Goal: Task Accomplishment & Management: Use online tool/utility

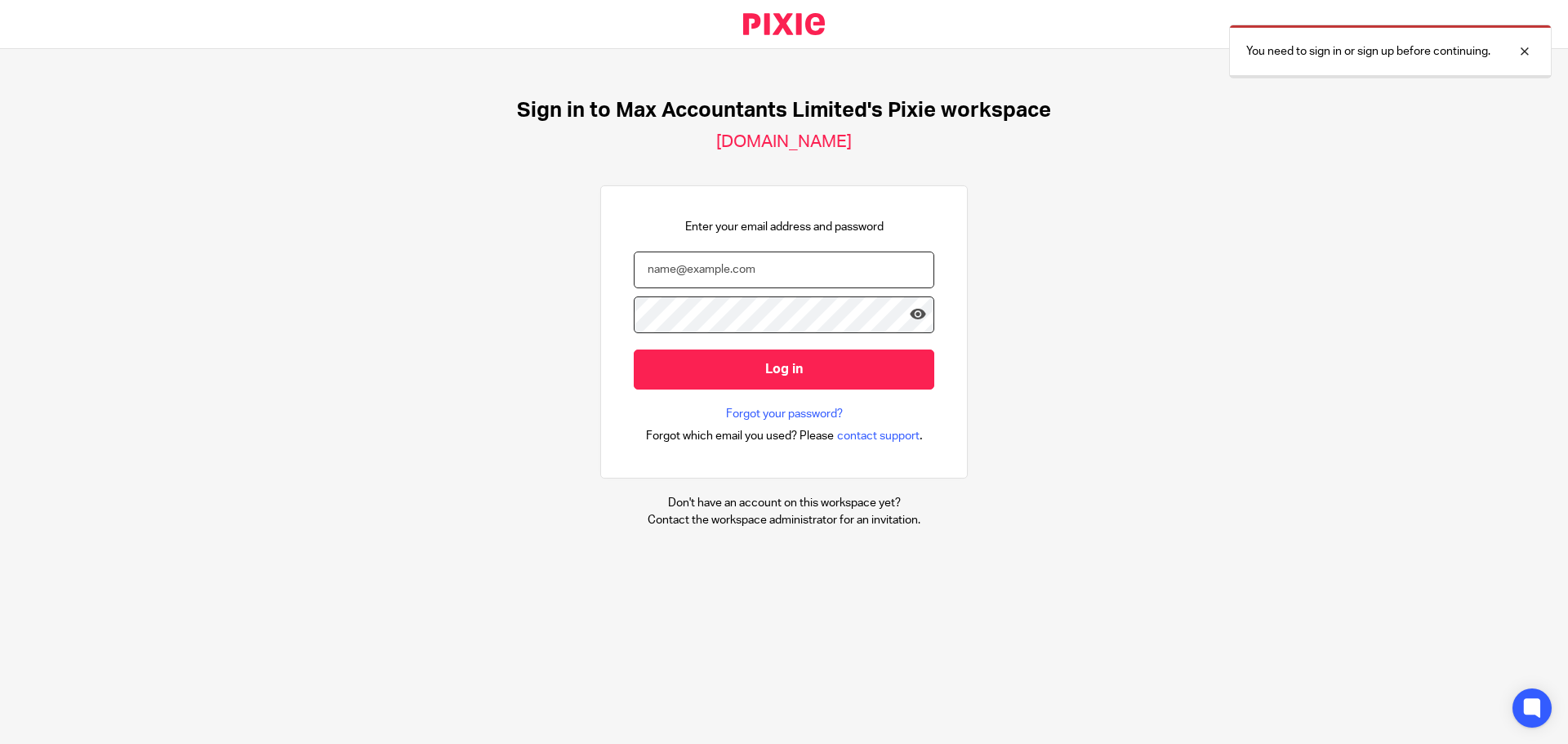
type input "tom@maxaccountants.co.uk"
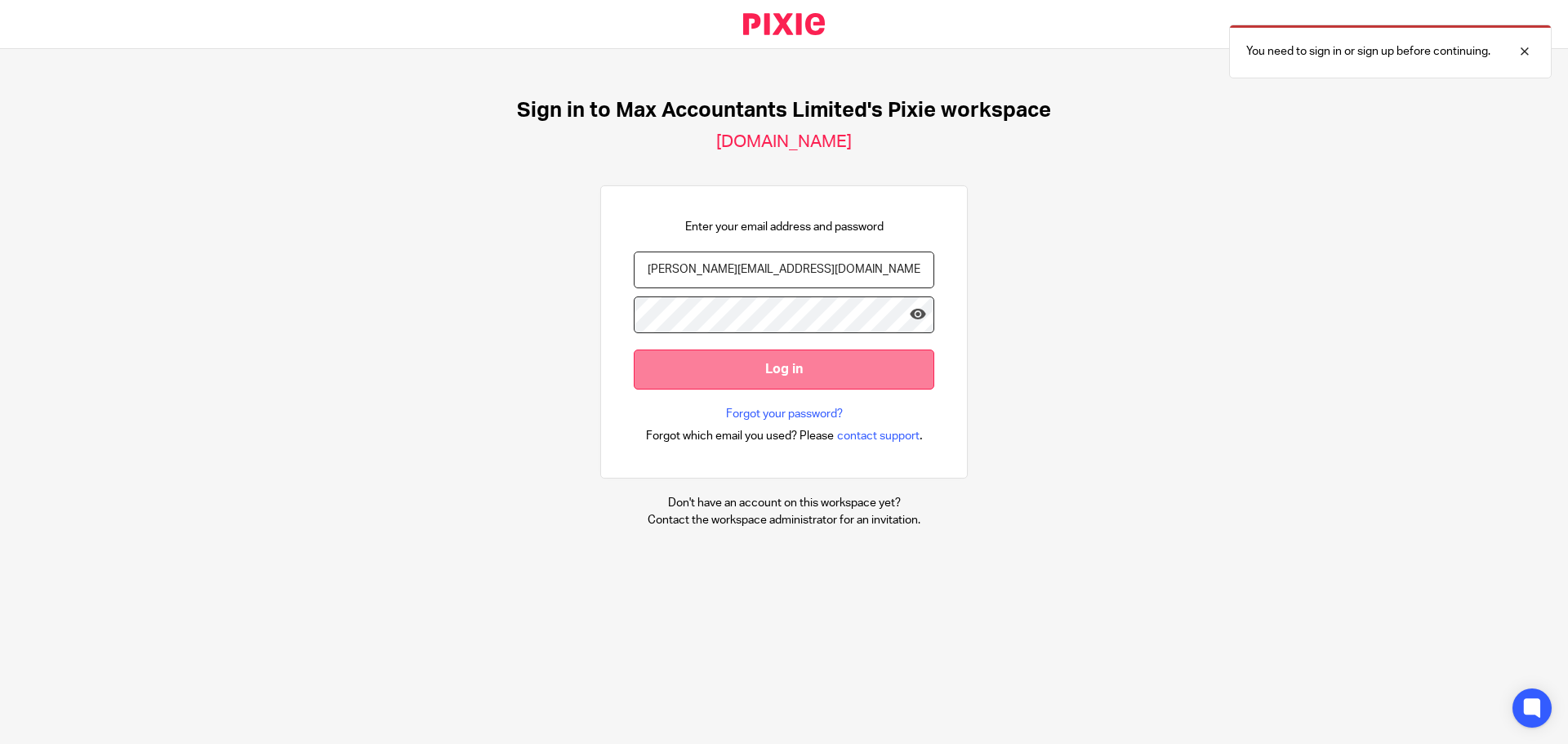
click at [802, 369] on input "Log in" at bounding box center [784, 369] width 301 height 40
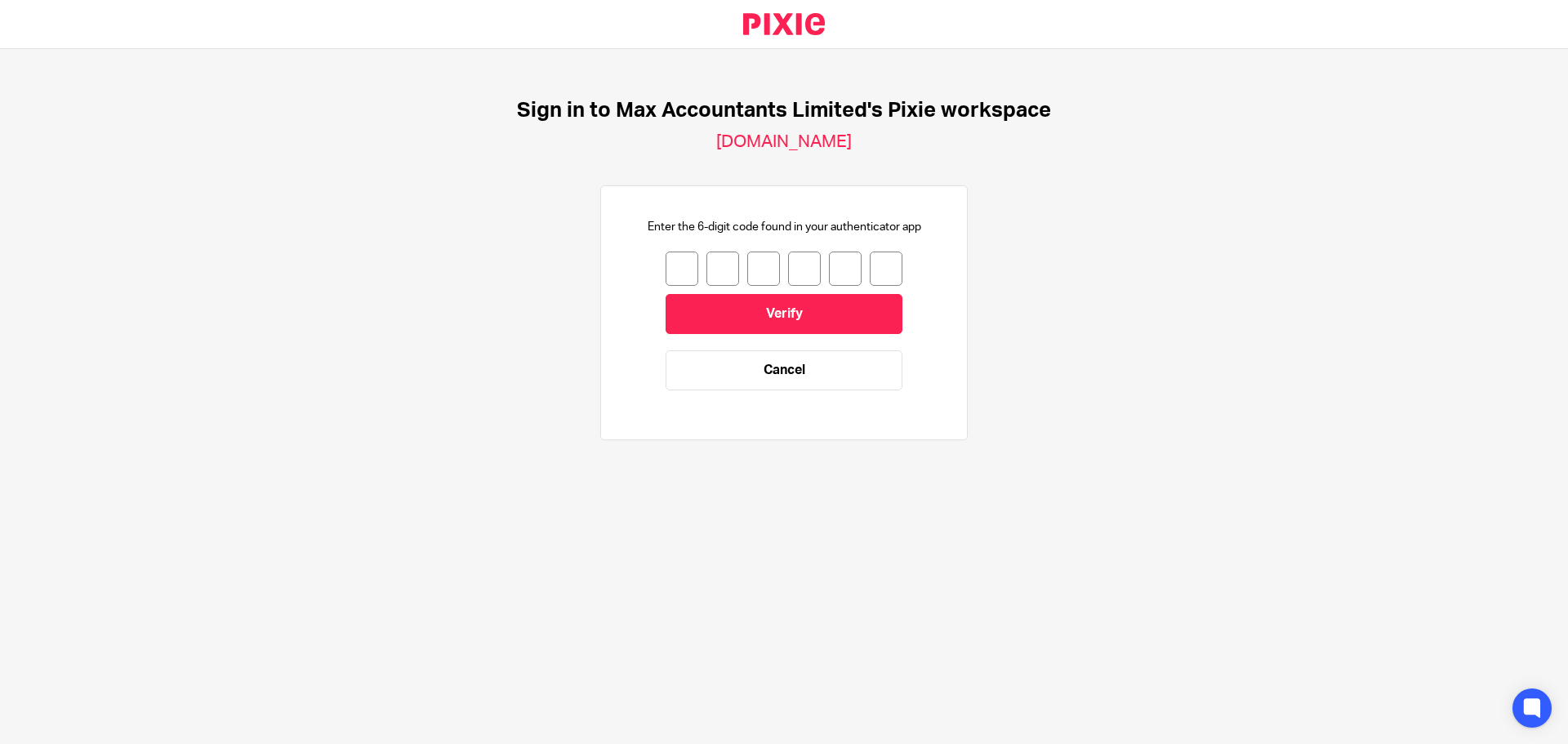
click at [676, 258] on input "number" at bounding box center [682, 268] width 32 height 34
click at [647, 270] on div "Enter the 6-digit code found in your authenticator app Verify Cancel" at bounding box center [784, 313] width 301 height 188
click at [666, 268] on input "number" at bounding box center [682, 268] width 32 height 34
type input "7"
type input "1"
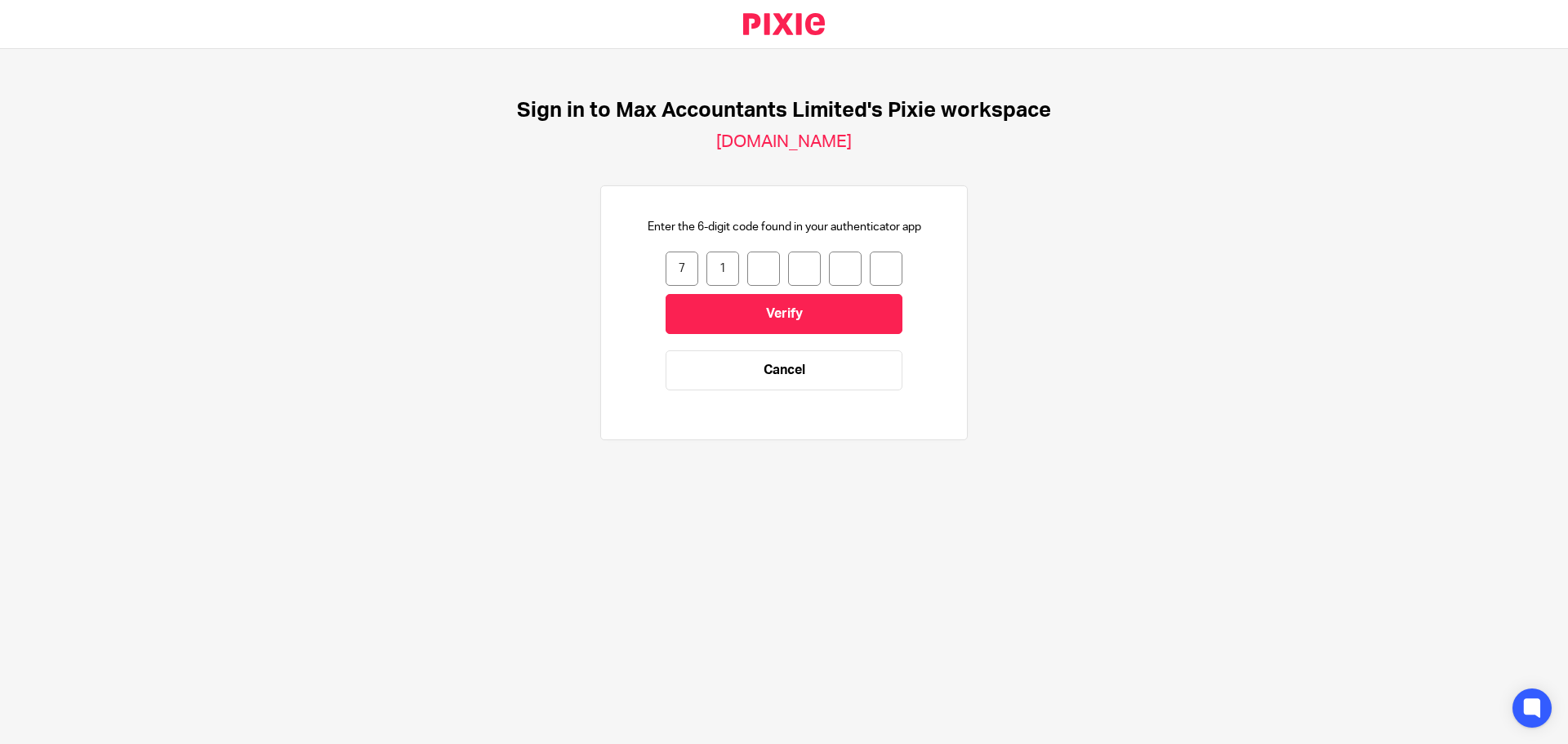
type input "7"
type input "8"
type input "1"
type input "7"
click at [708, 319] on input "Verify" at bounding box center [784, 313] width 237 height 40
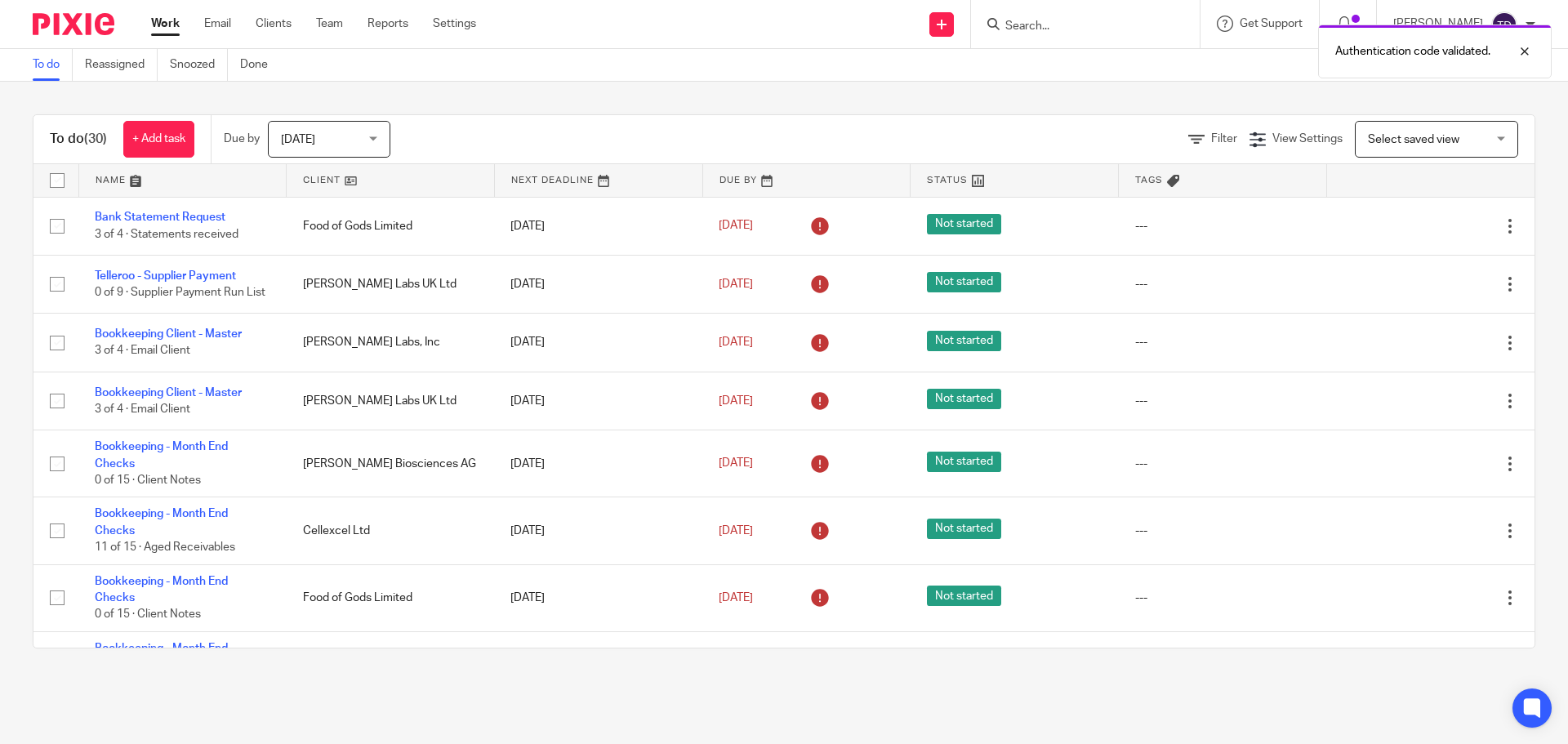
click at [102, 19] on img at bounding box center [73, 24] width 82 height 22
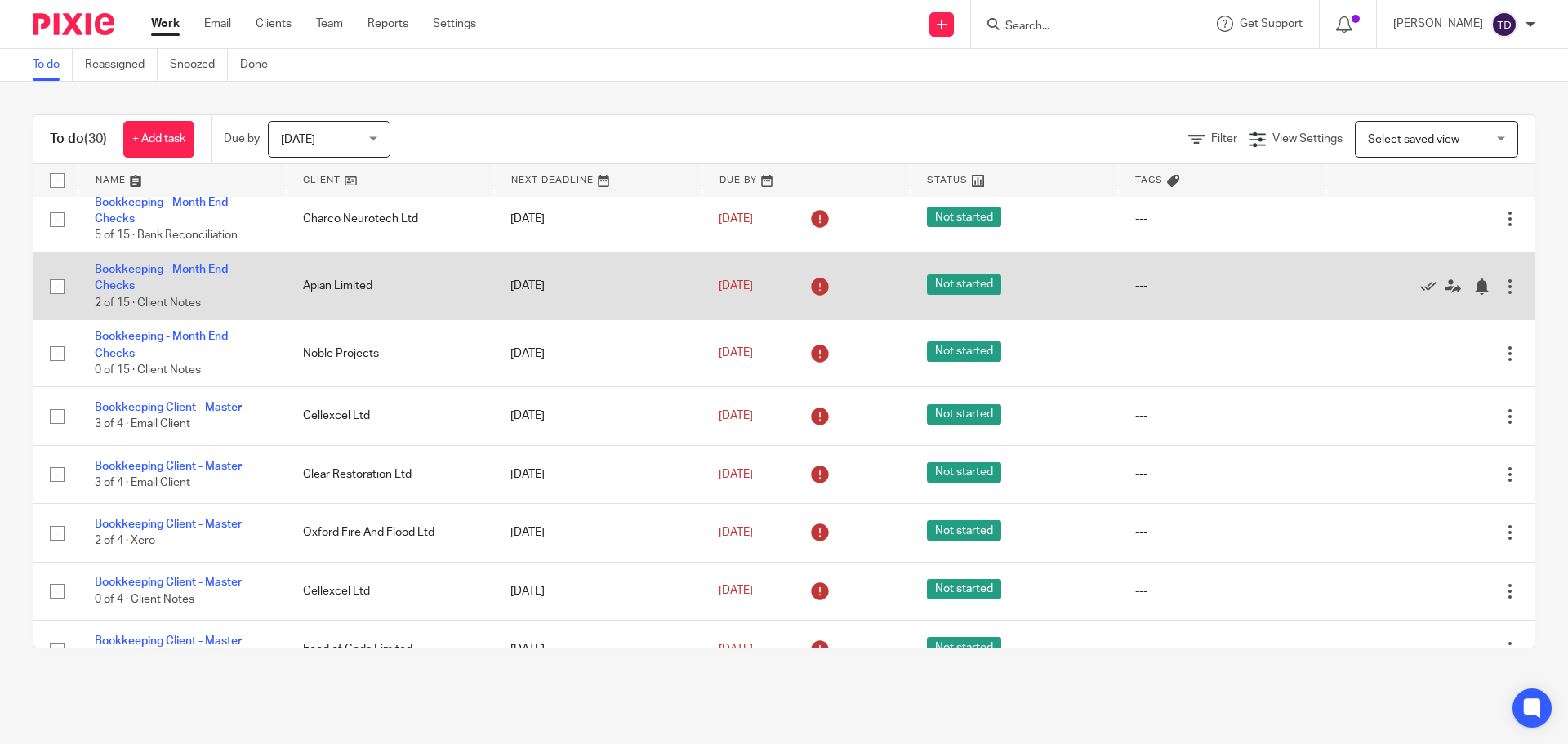
scroll to position [571, 0]
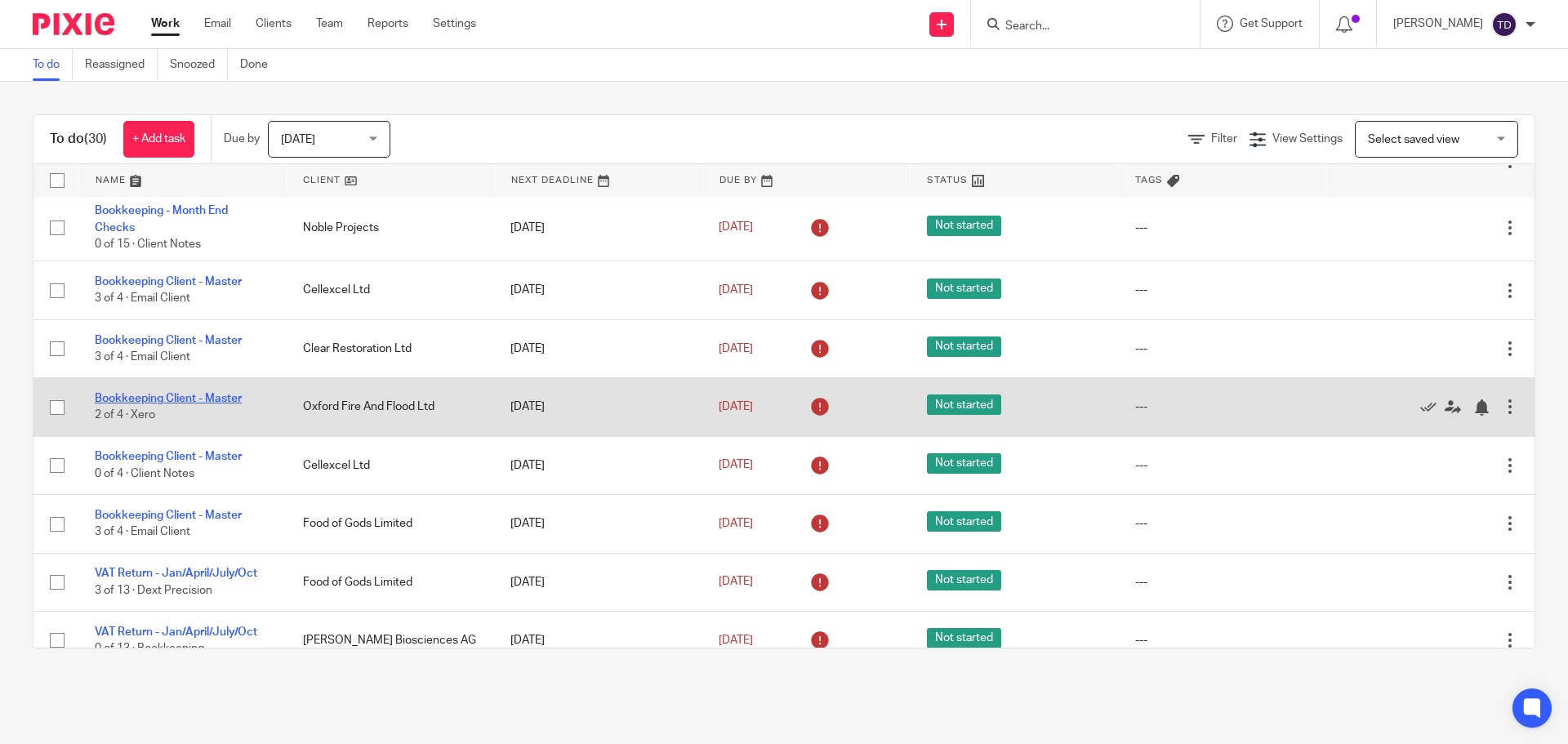
click at [175, 404] on link "Bookkeeping Client - Master" at bounding box center [168, 398] width 147 height 11
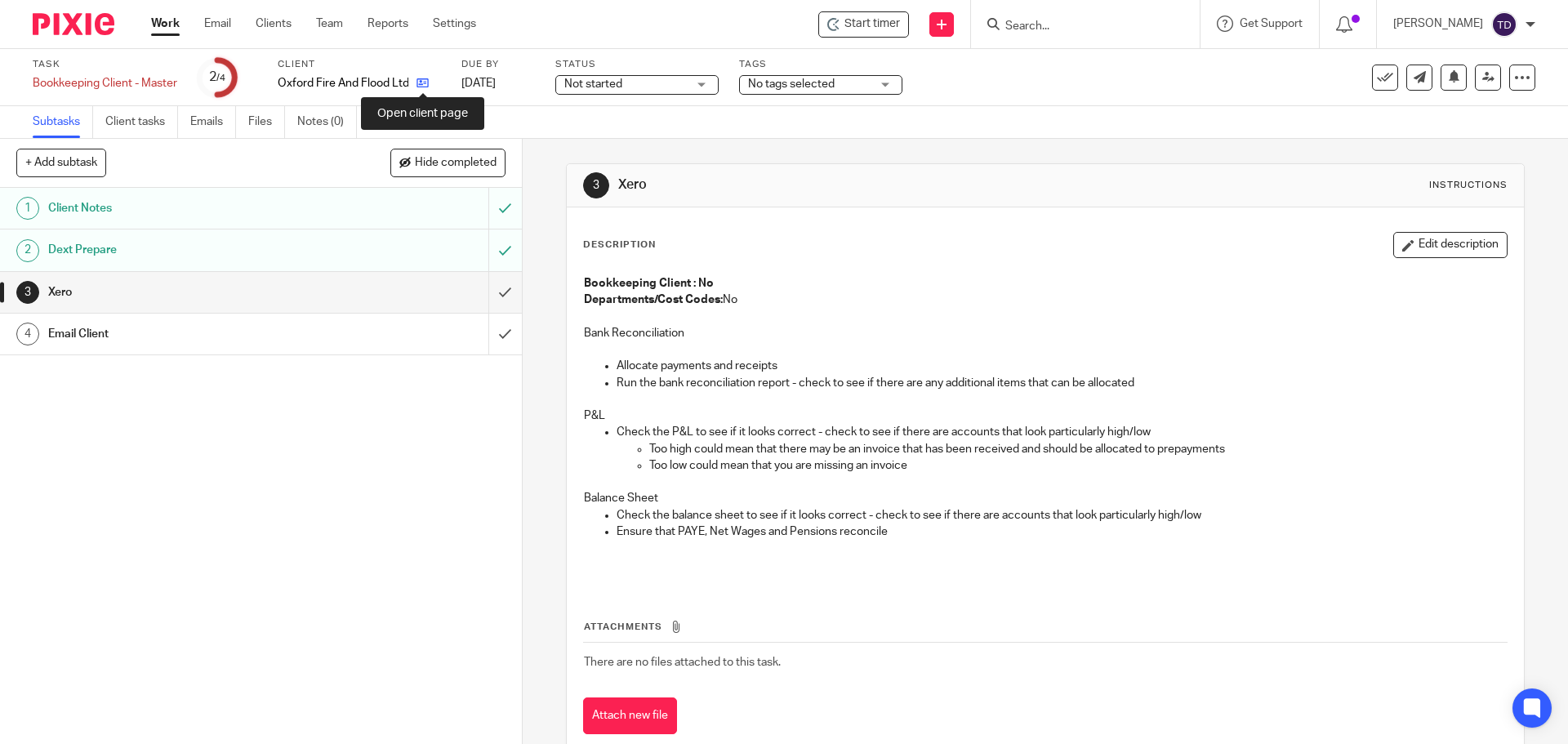
click at [424, 78] on icon at bounding box center [422, 83] width 12 height 12
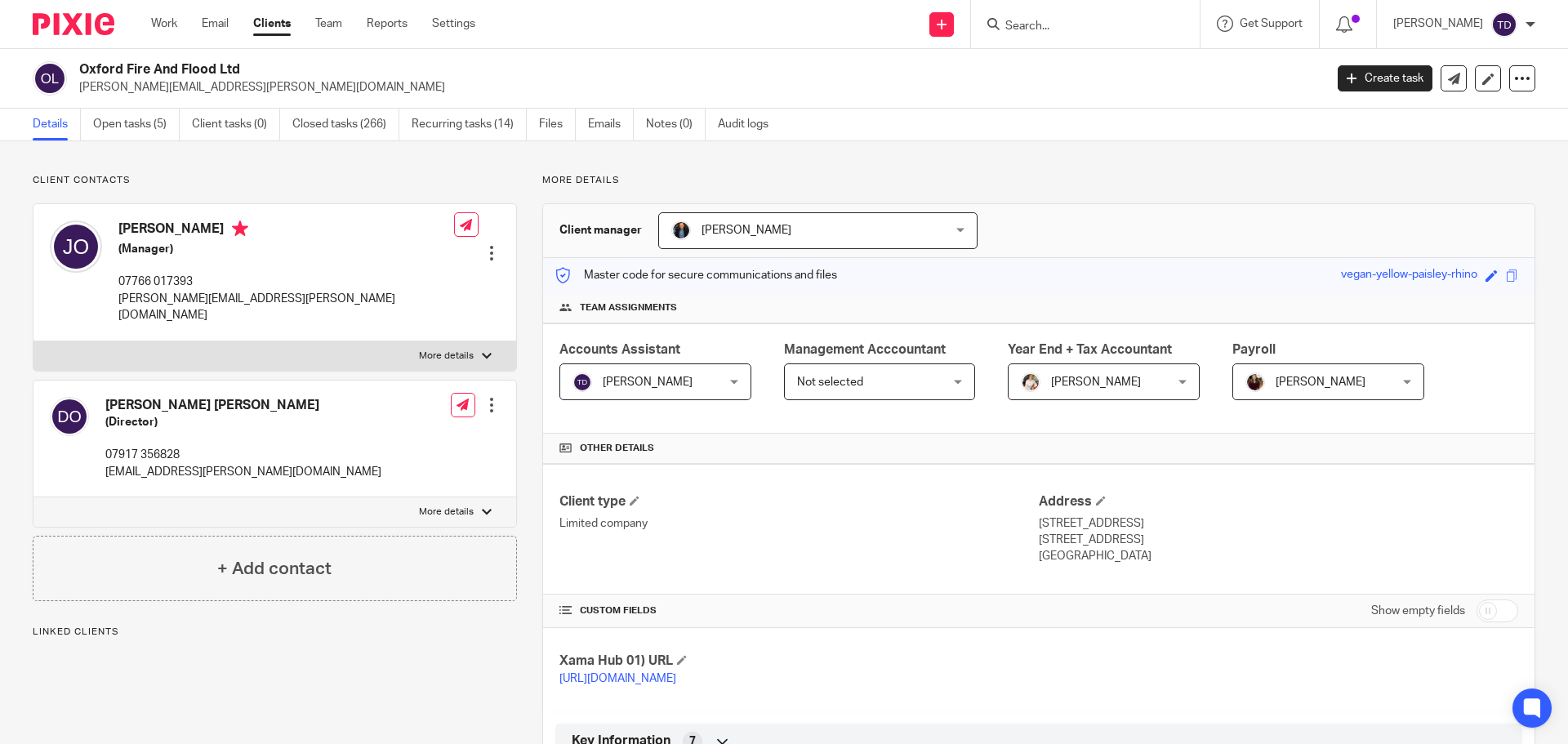
click at [144, 131] on link "Open tasks (5)" at bounding box center [136, 124] width 86 height 32
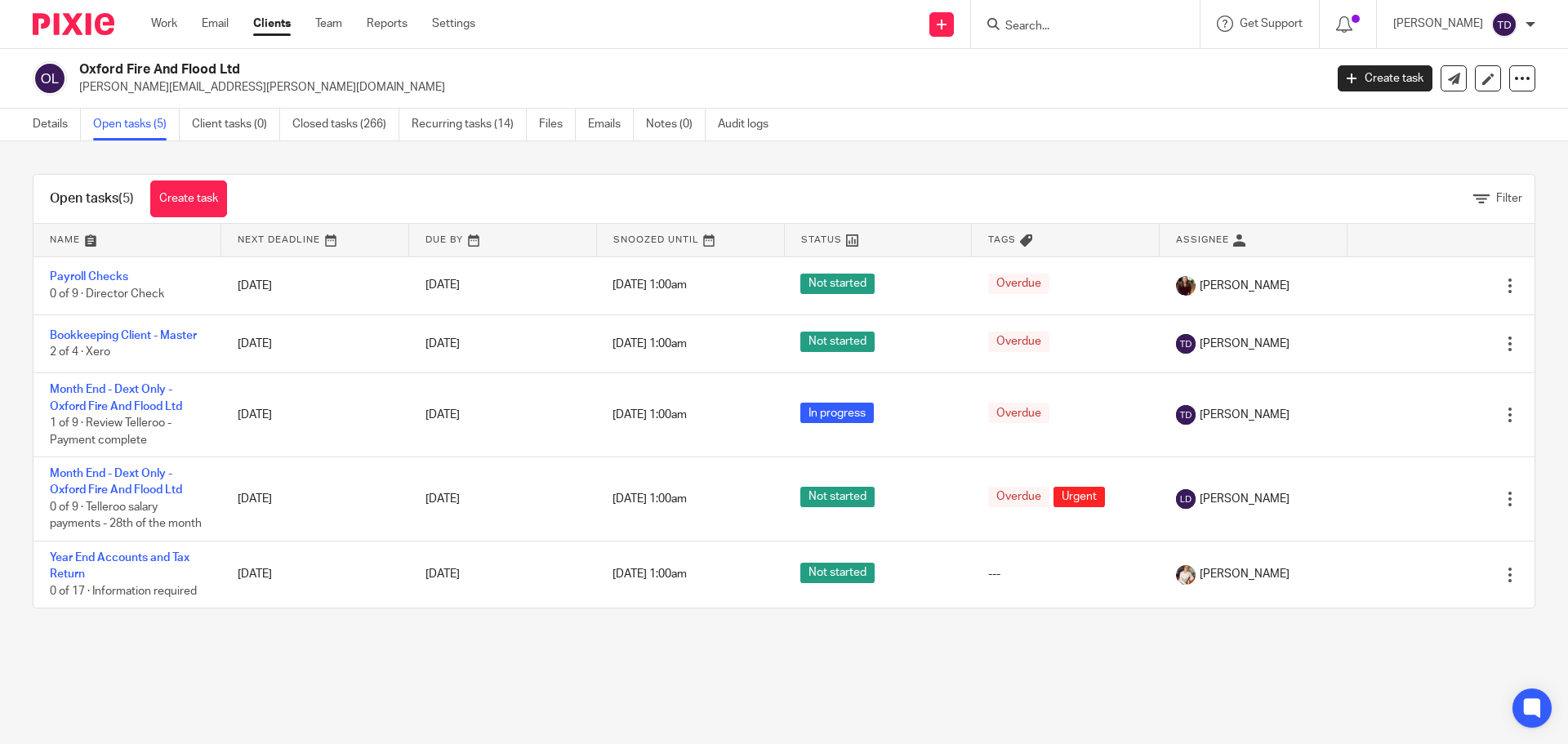
click at [328, 120] on link "Closed tasks (266)" at bounding box center [345, 124] width 107 height 32
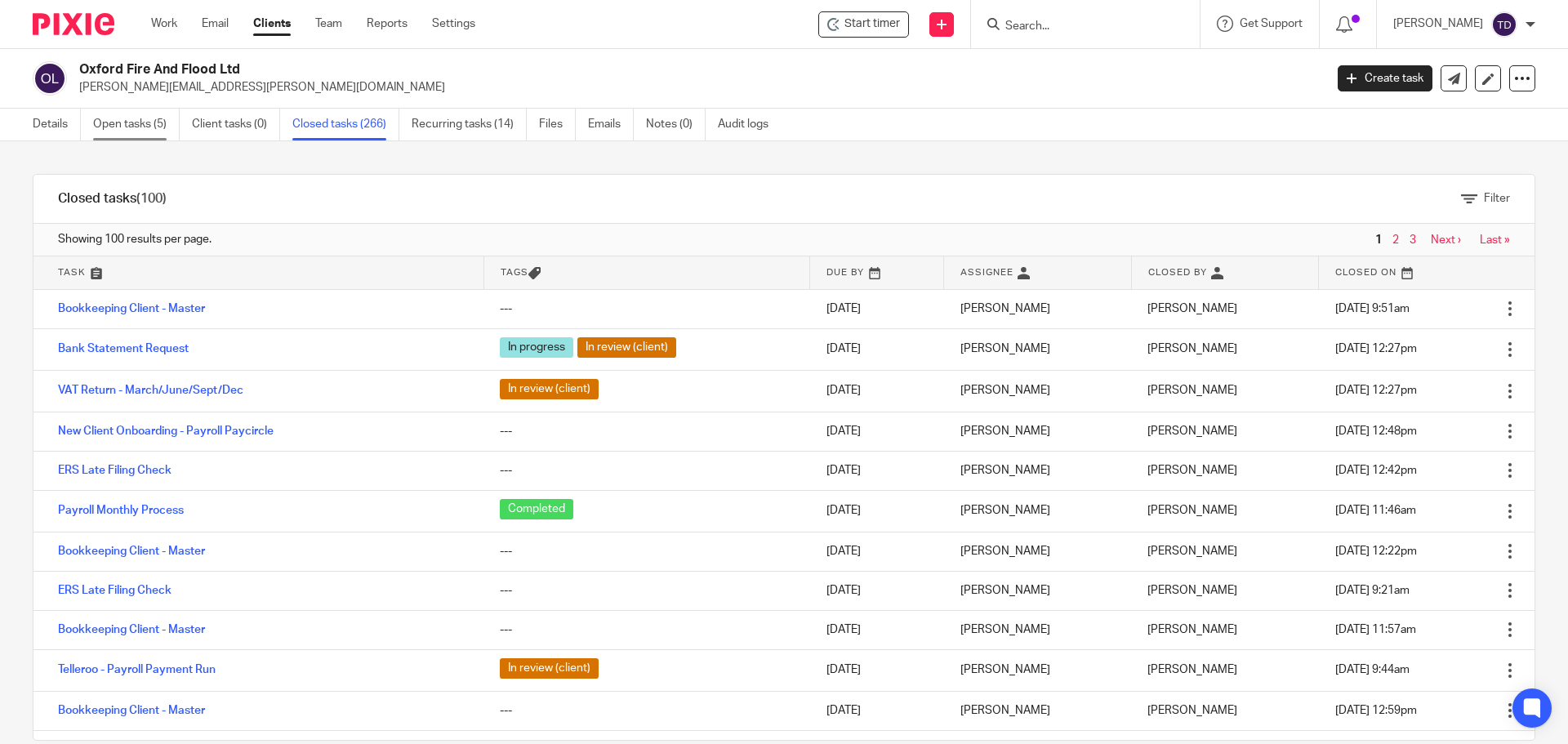
click at [120, 124] on link "Open tasks (5)" at bounding box center [136, 124] width 86 height 32
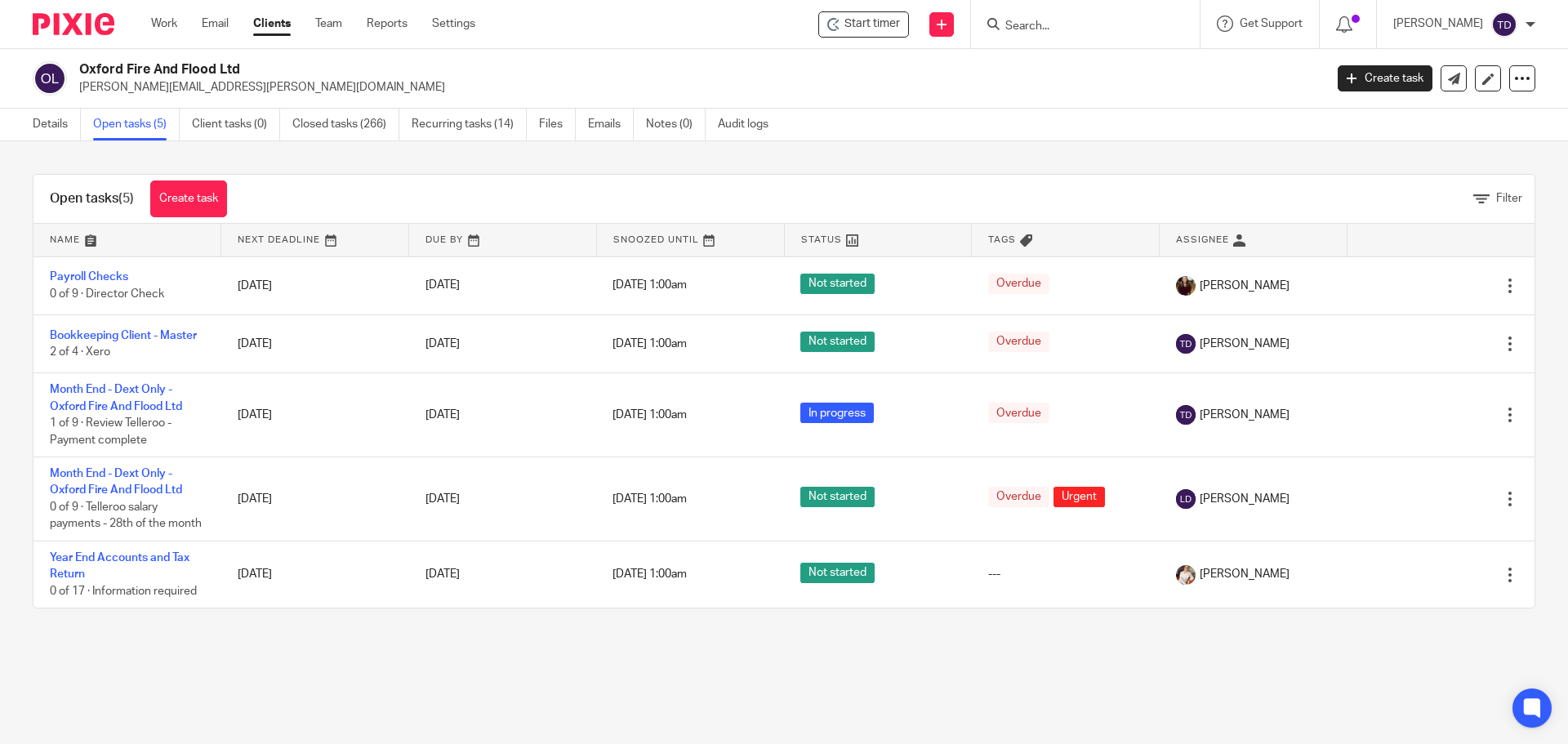
click at [311, 703] on main "Oxford Fire And Flood Ltd julia.oconnor@revivalco.co.uk Create task Update from…" at bounding box center [784, 372] width 1568 height 744
click at [143, 125] on link "Open tasks (5)" at bounding box center [136, 124] width 86 height 32
click at [279, 15] on link "Clients" at bounding box center [272, 23] width 38 height 16
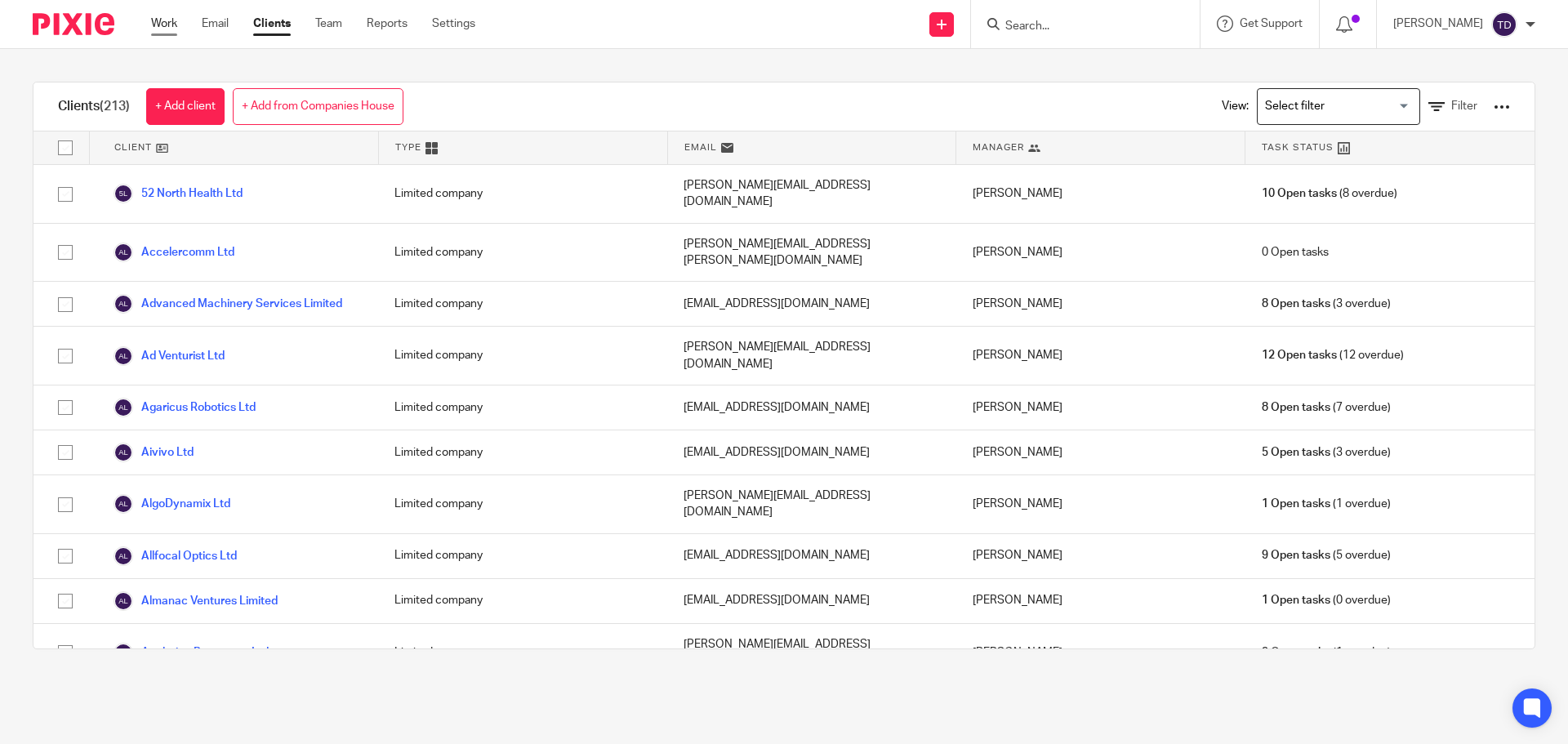
click at [167, 29] on link "Work" at bounding box center [164, 23] width 26 height 16
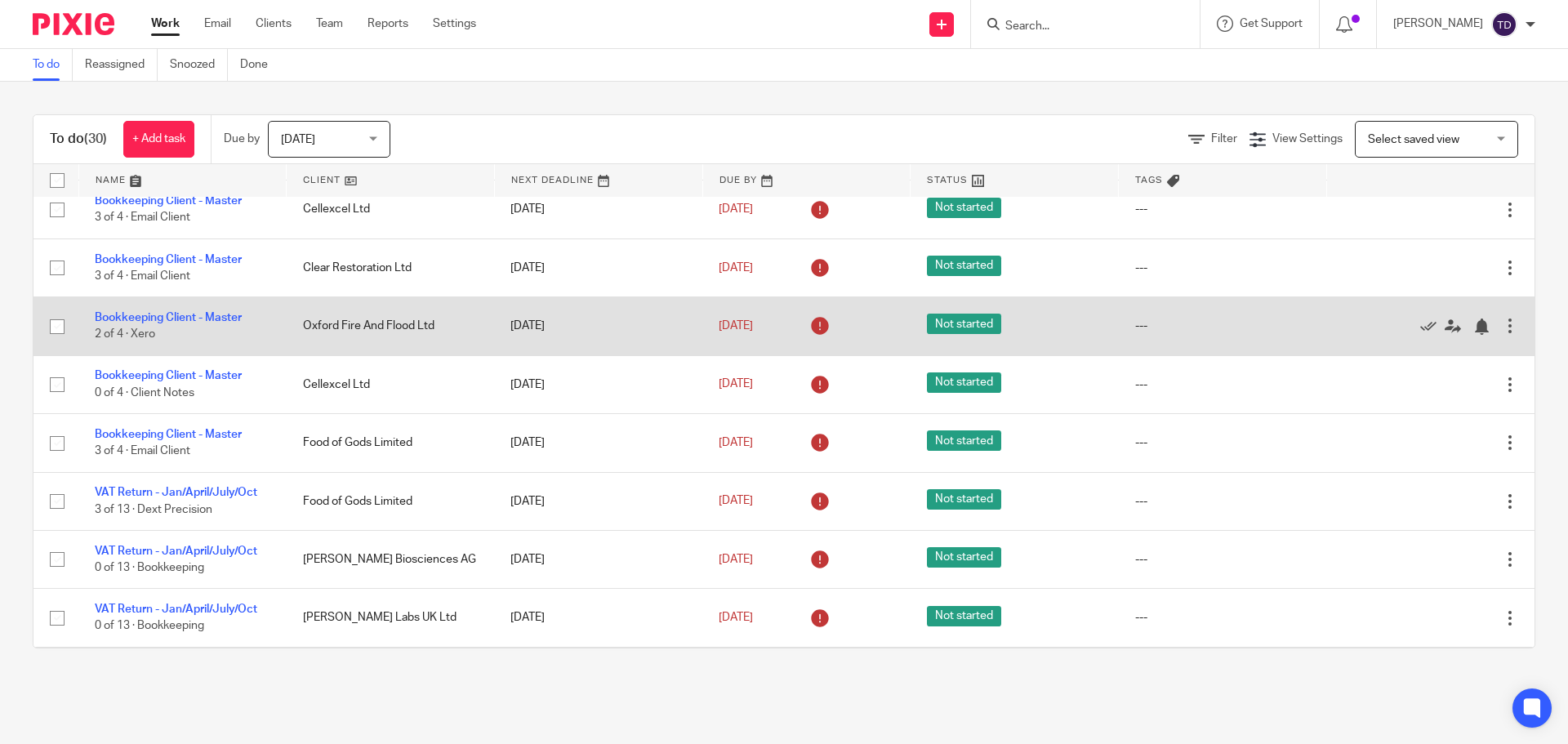
scroll to position [653, 0]
click at [132, 323] on link "Bookkeeping Client - Master" at bounding box center [168, 316] width 147 height 11
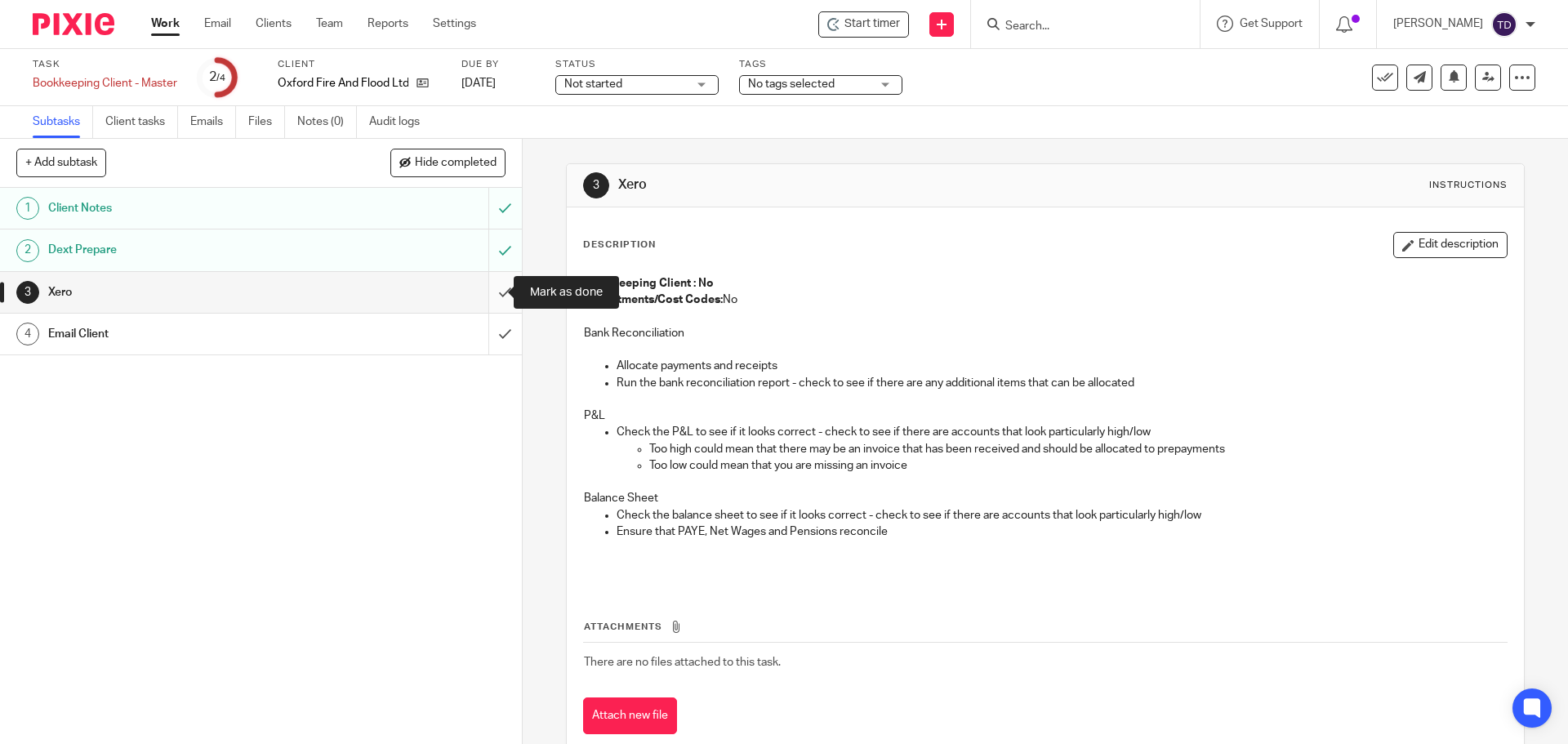
click at [481, 284] on input "submit" at bounding box center [261, 292] width 522 height 41
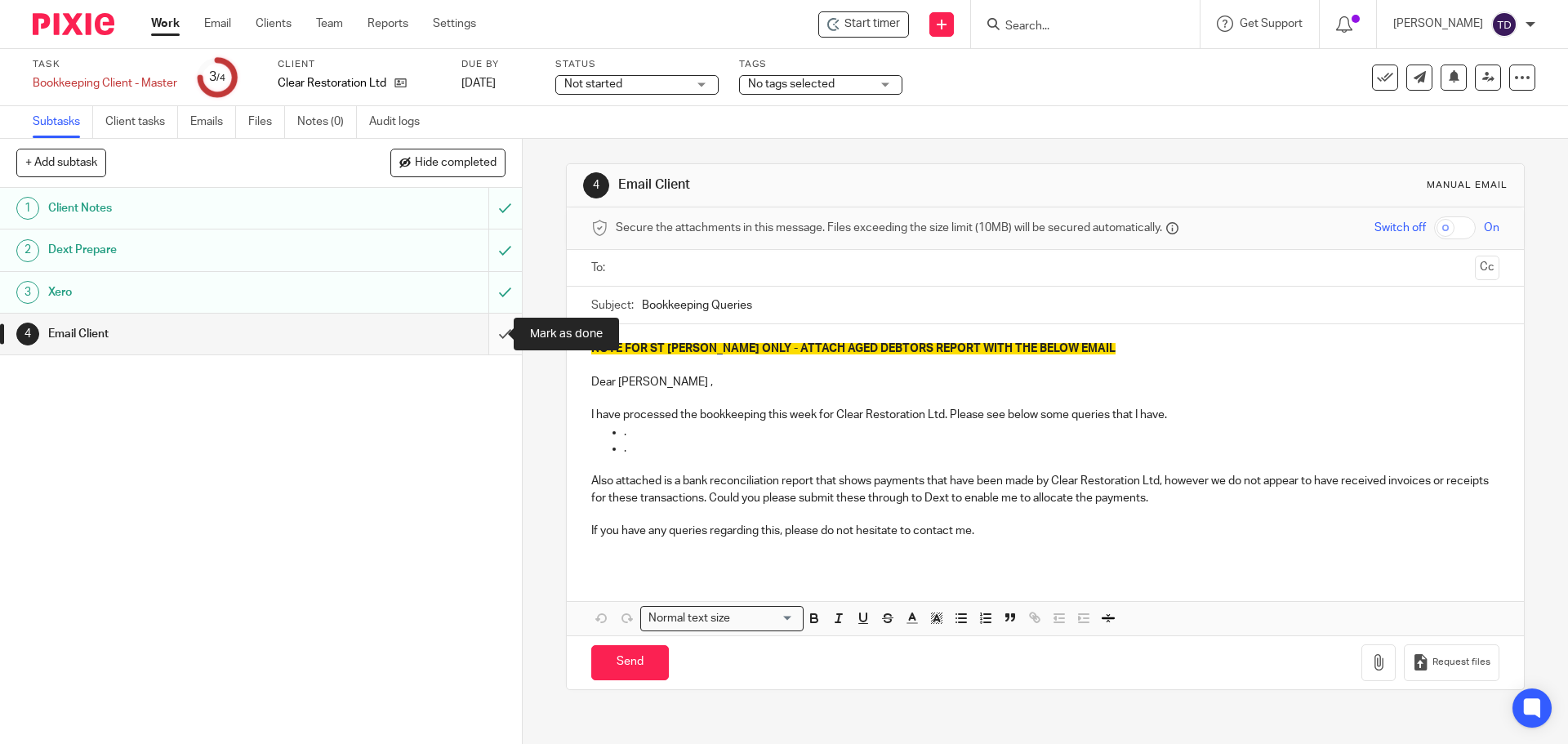
click at [489, 335] on input "submit" at bounding box center [261, 334] width 522 height 41
click at [493, 332] on input "submit" at bounding box center [261, 334] width 522 height 41
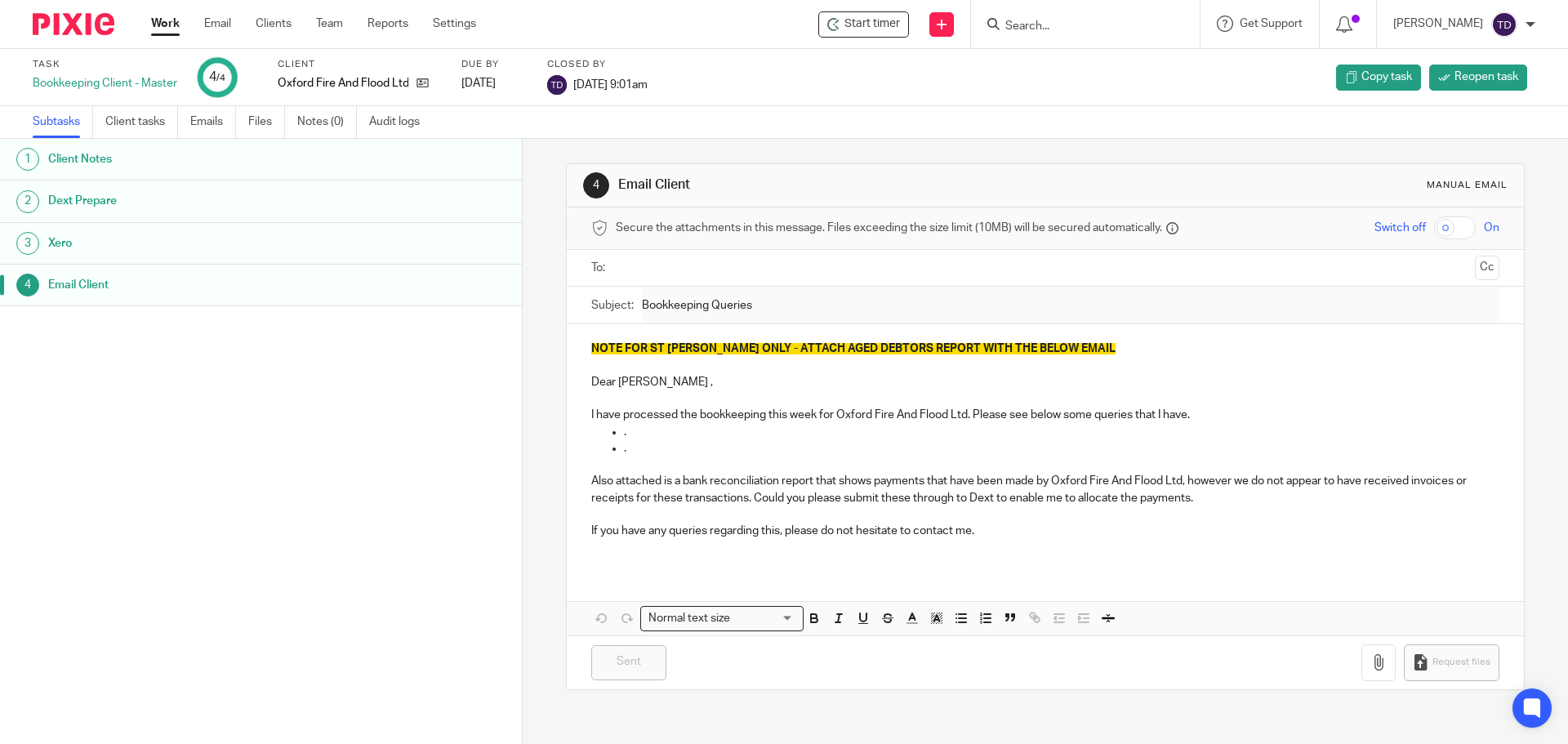
click at [176, 21] on link "Work" at bounding box center [165, 23] width 28 height 16
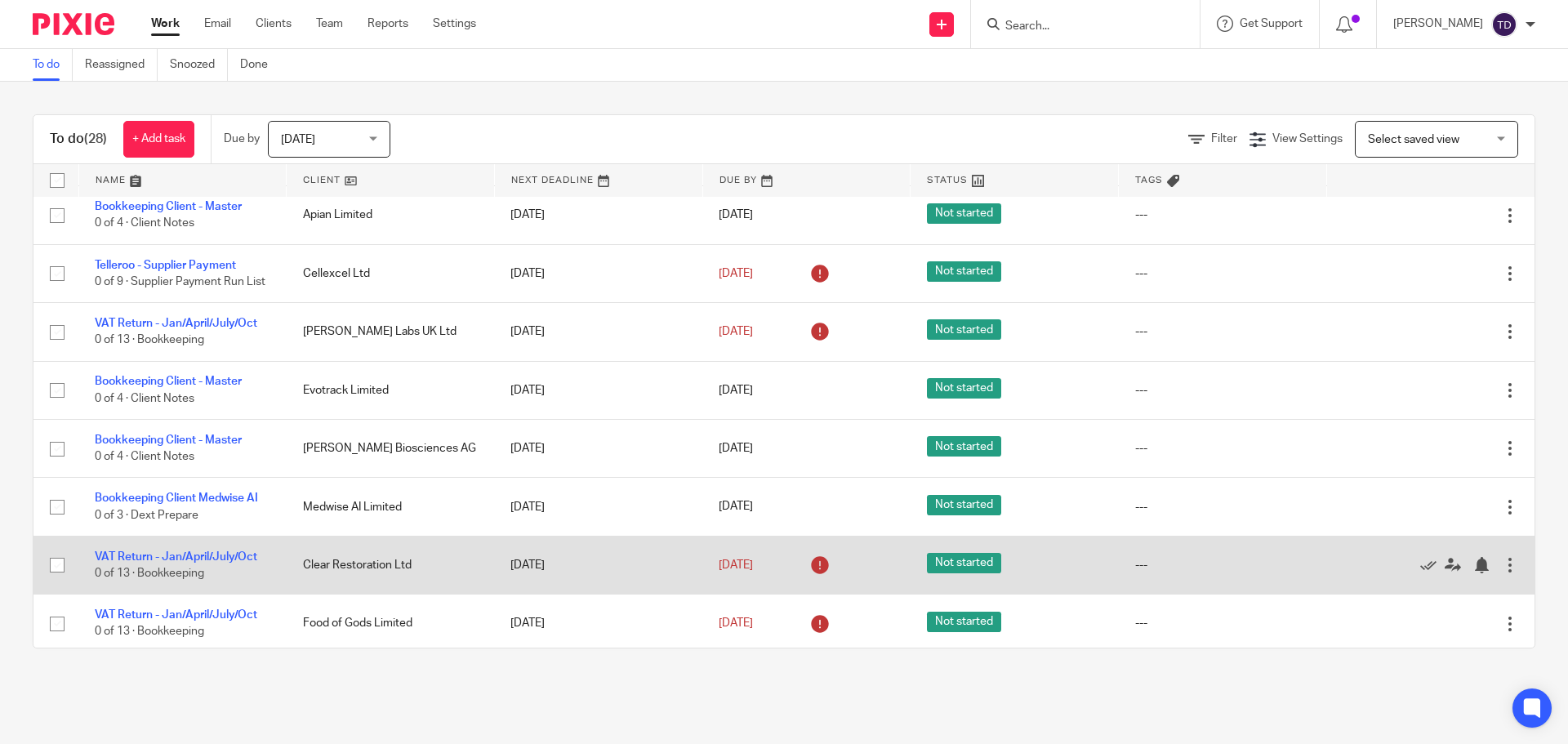
scroll to position [1286, 0]
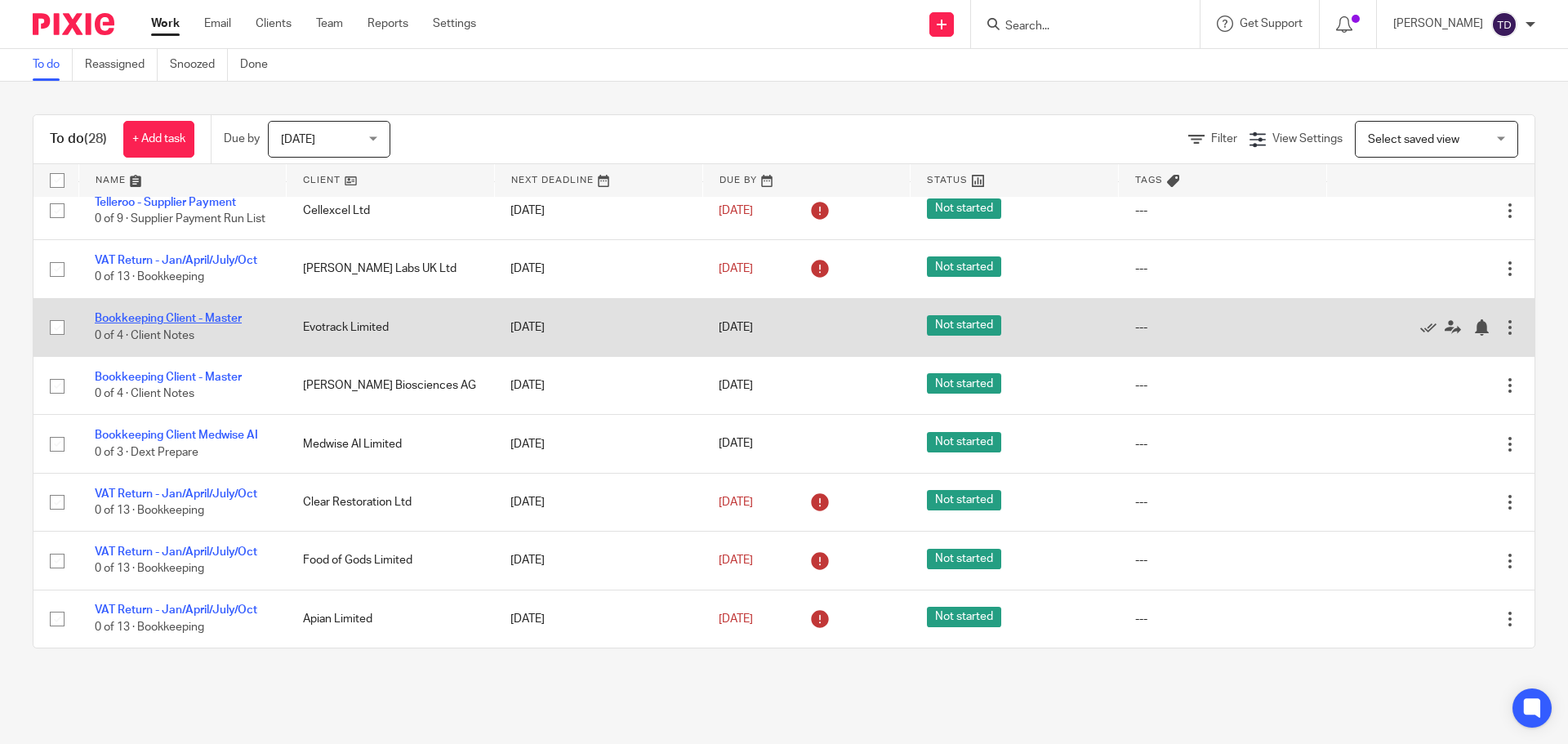
click at [150, 318] on link "Bookkeeping Client - Master" at bounding box center [168, 318] width 147 height 11
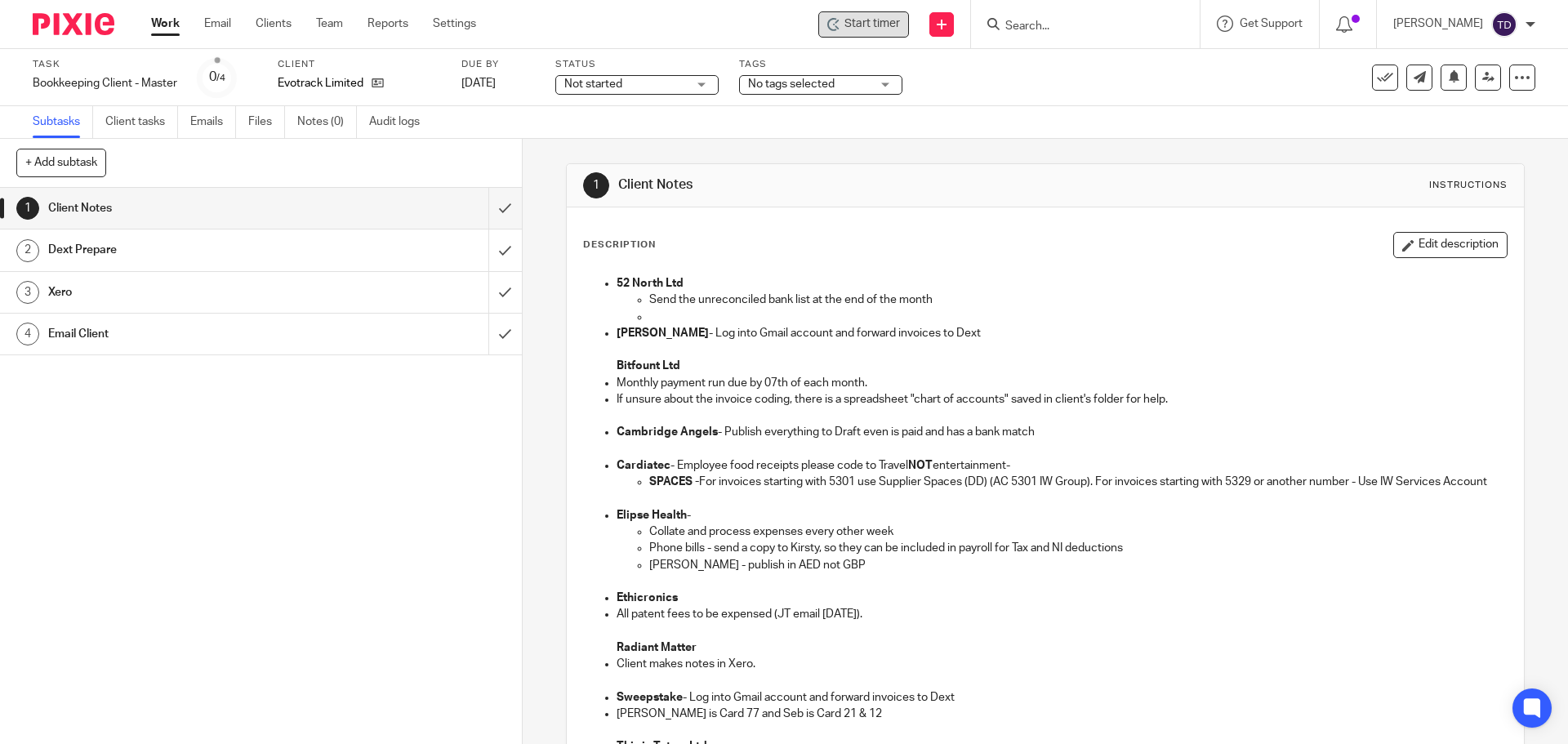
click at [891, 27] on span "Start timer" at bounding box center [872, 24] width 56 height 17
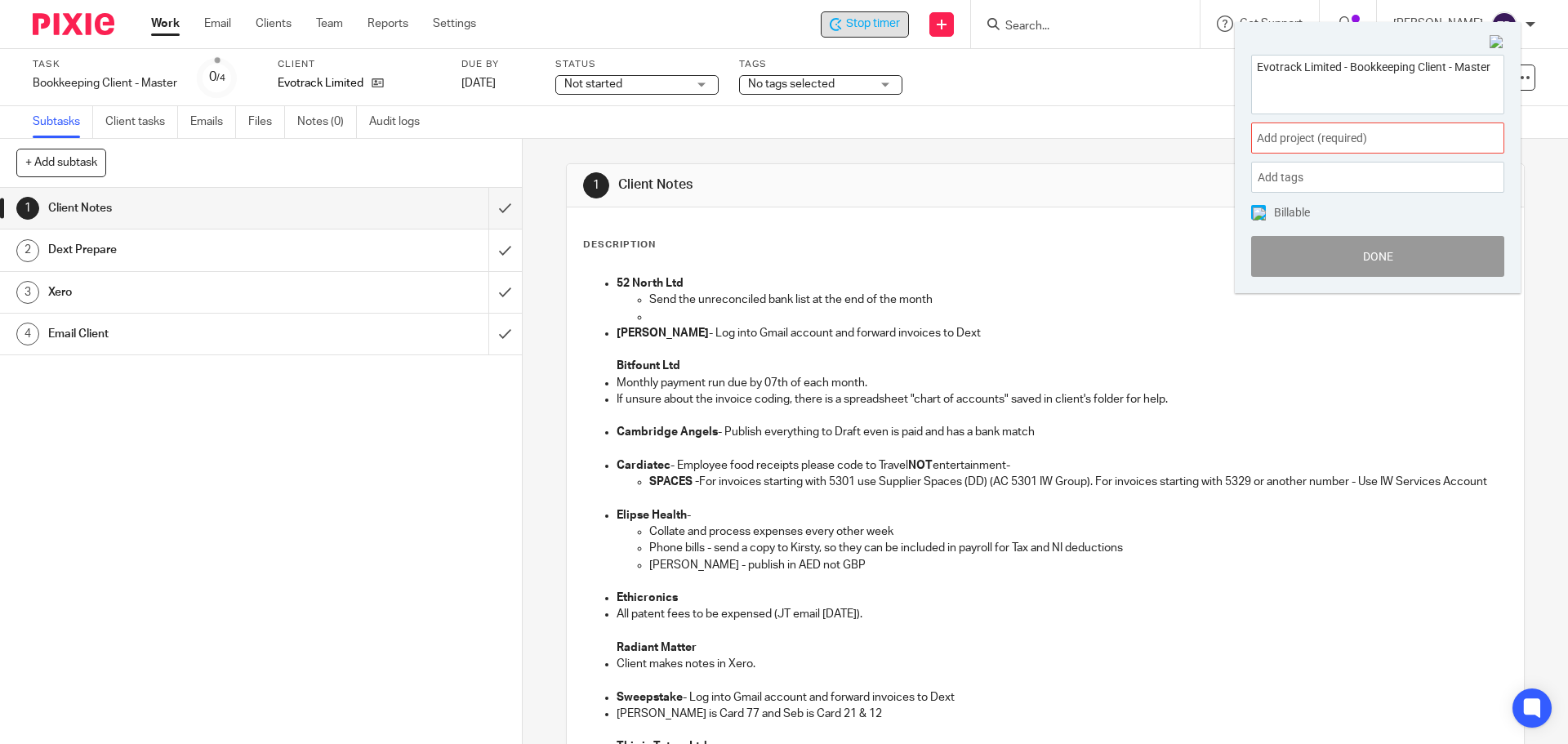
click at [1313, 135] on span "Add project (required) :" at bounding box center [1360, 138] width 206 height 17
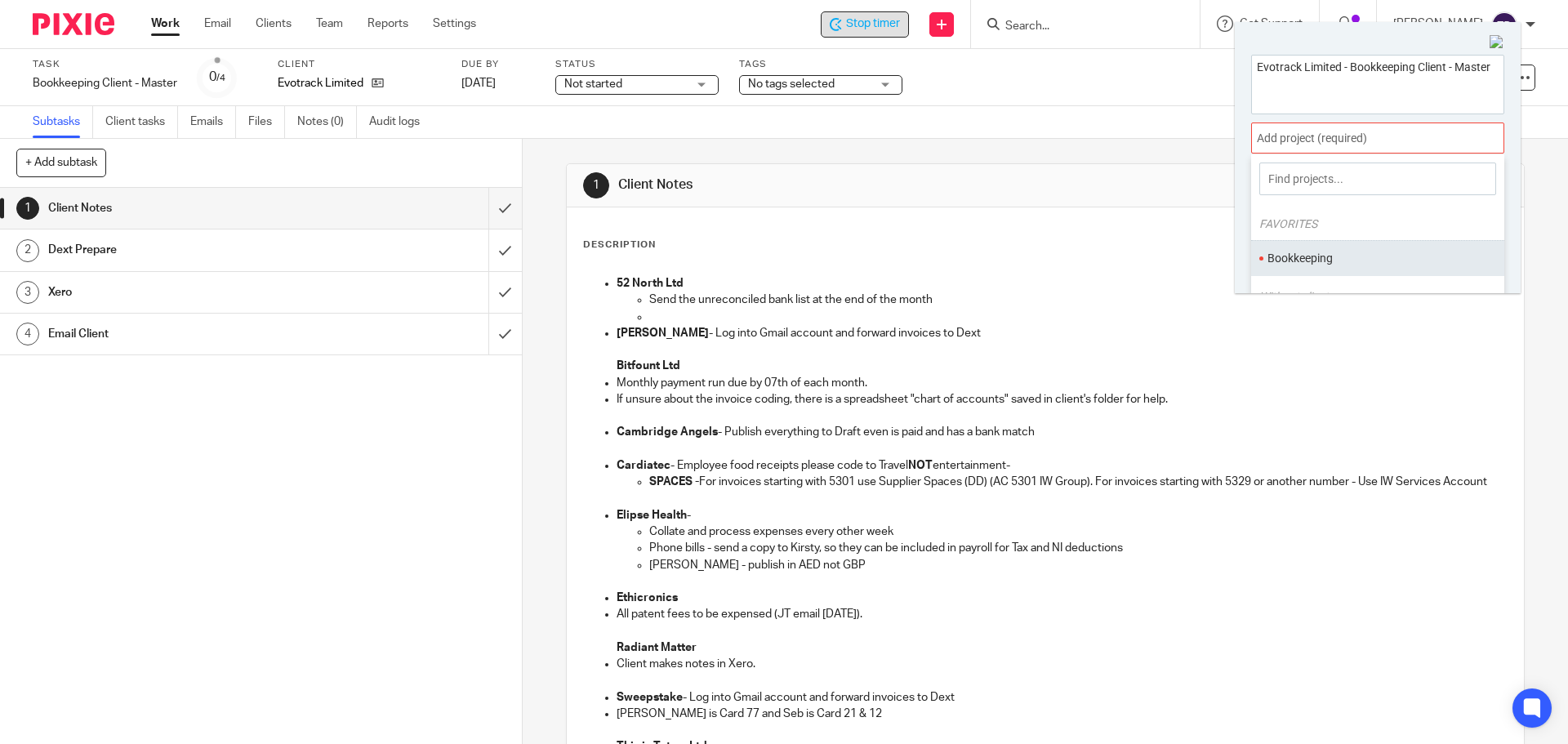
click at [1317, 262] on li "Bookkeeping" at bounding box center [1373, 258] width 213 height 17
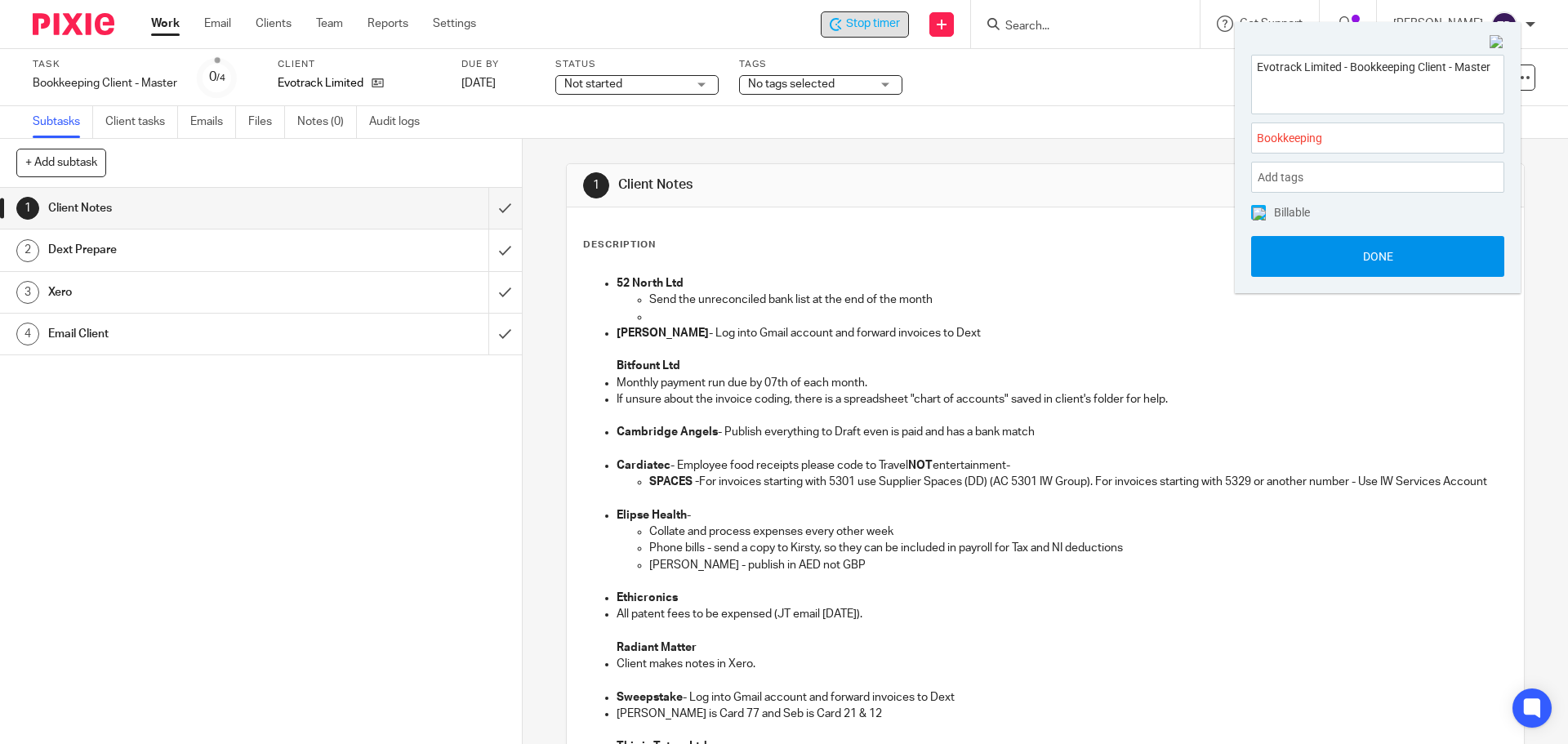
click at [1343, 261] on button "Done" at bounding box center [1377, 256] width 253 height 41
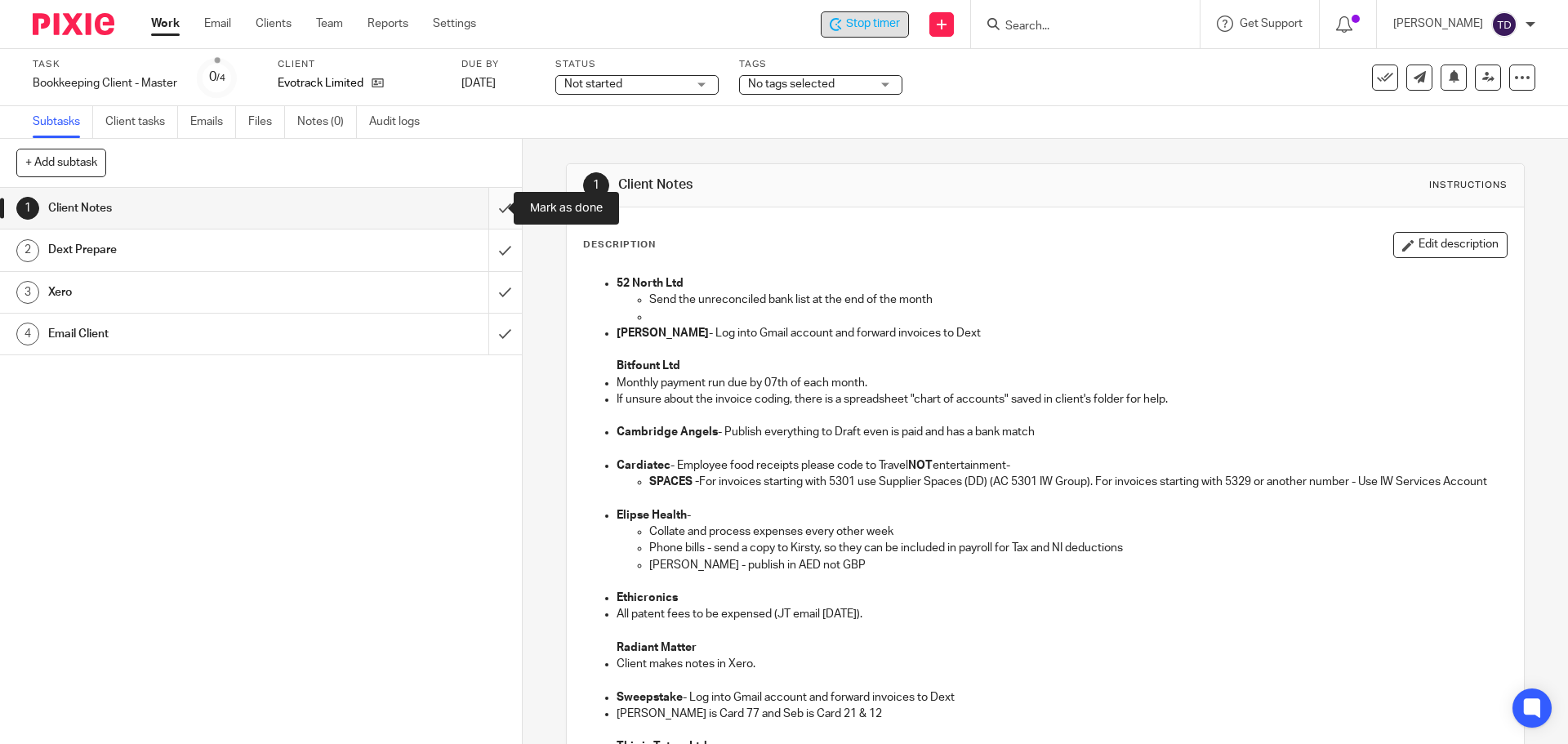
click at [477, 208] on input "submit" at bounding box center [261, 208] width 522 height 41
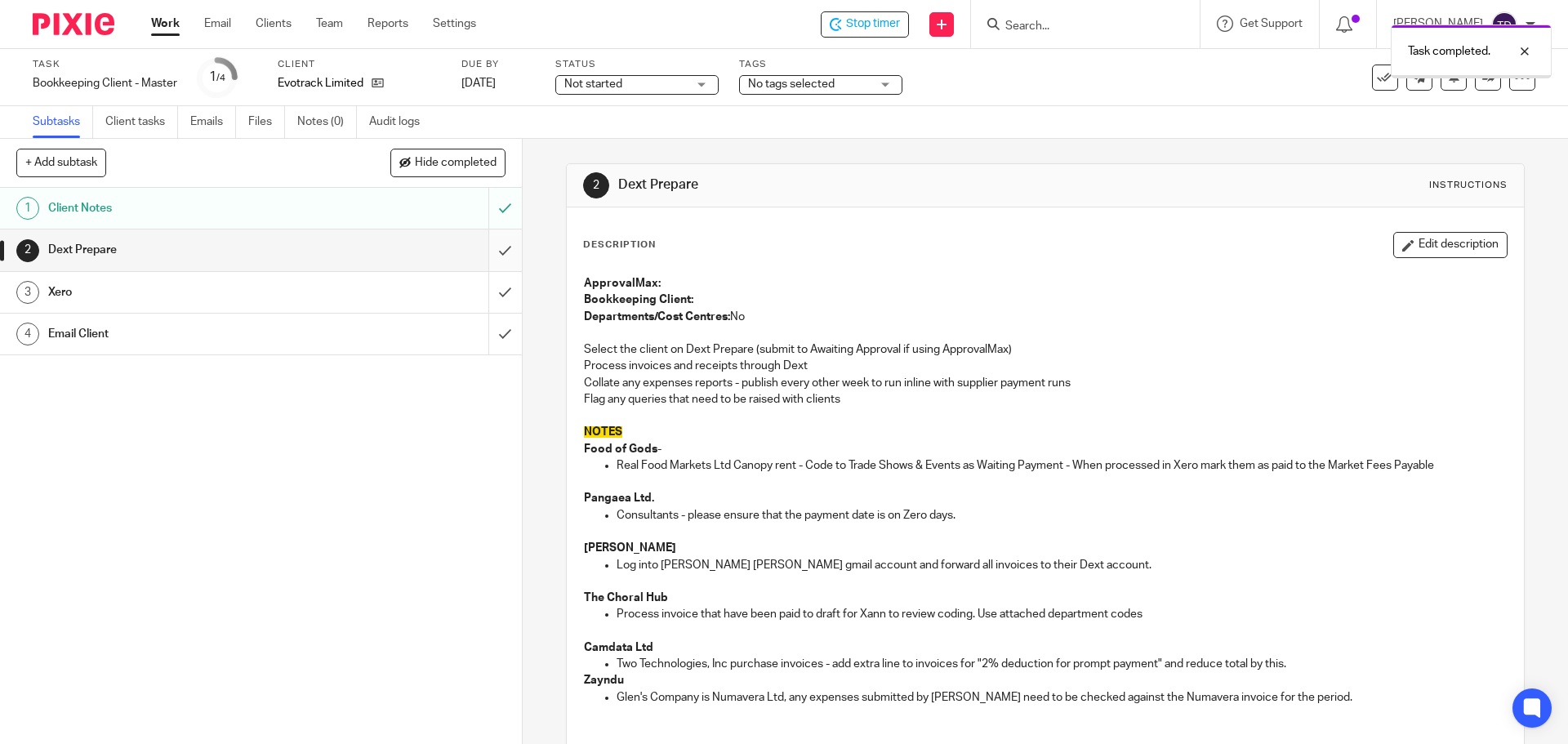
click at [492, 243] on input "submit" at bounding box center [261, 250] width 522 height 41
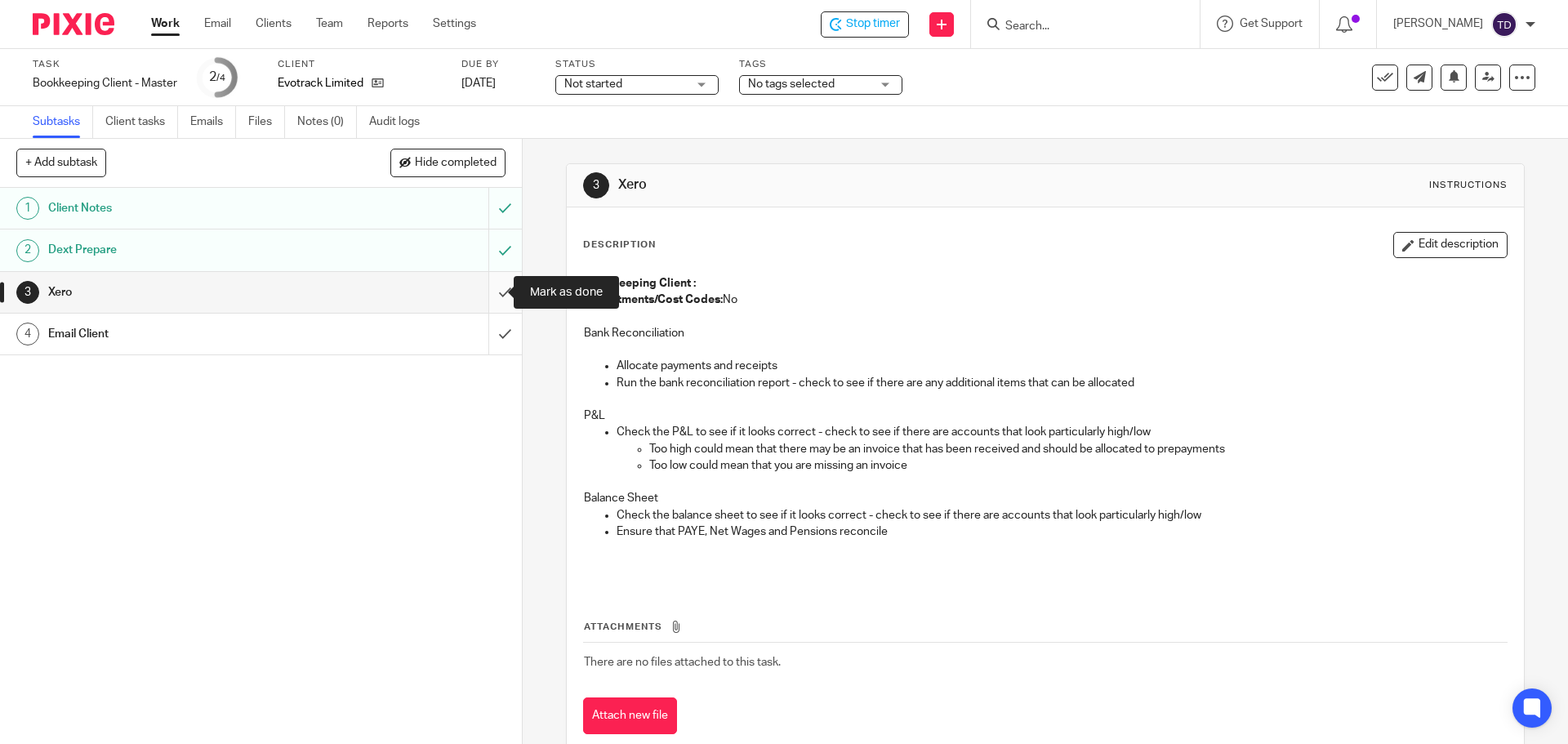
click at [496, 289] on input "submit" at bounding box center [261, 292] width 522 height 41
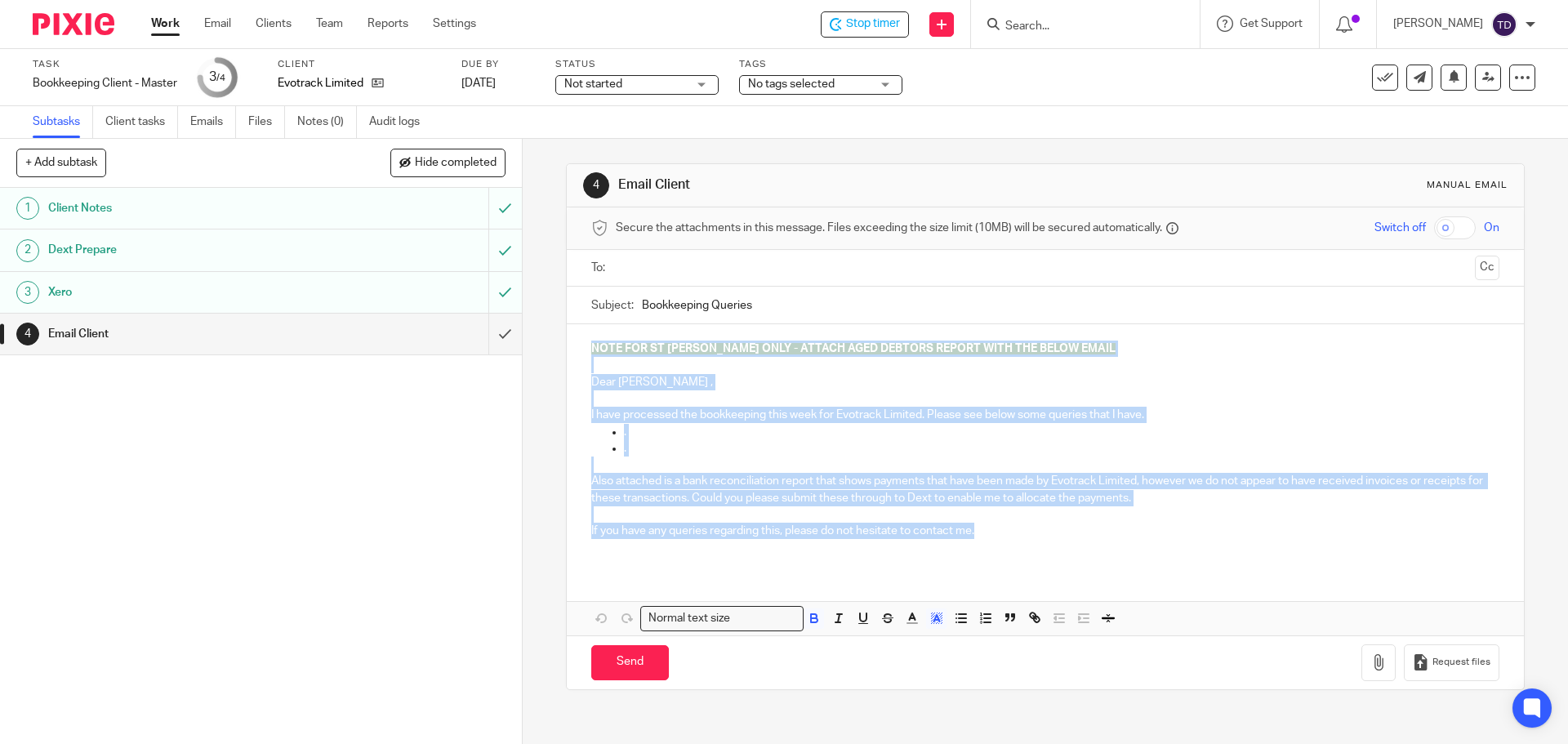
drag, startPoint x: 999, startPoint y: 532, endPoint x: 551, endPoint y: 333, distance: 490.2
click at [551, 333] on div "4 Email Client Manual email Secure the attachments in this message. Files excee…" at bounding box center [1045, 441] width 1045 height 605
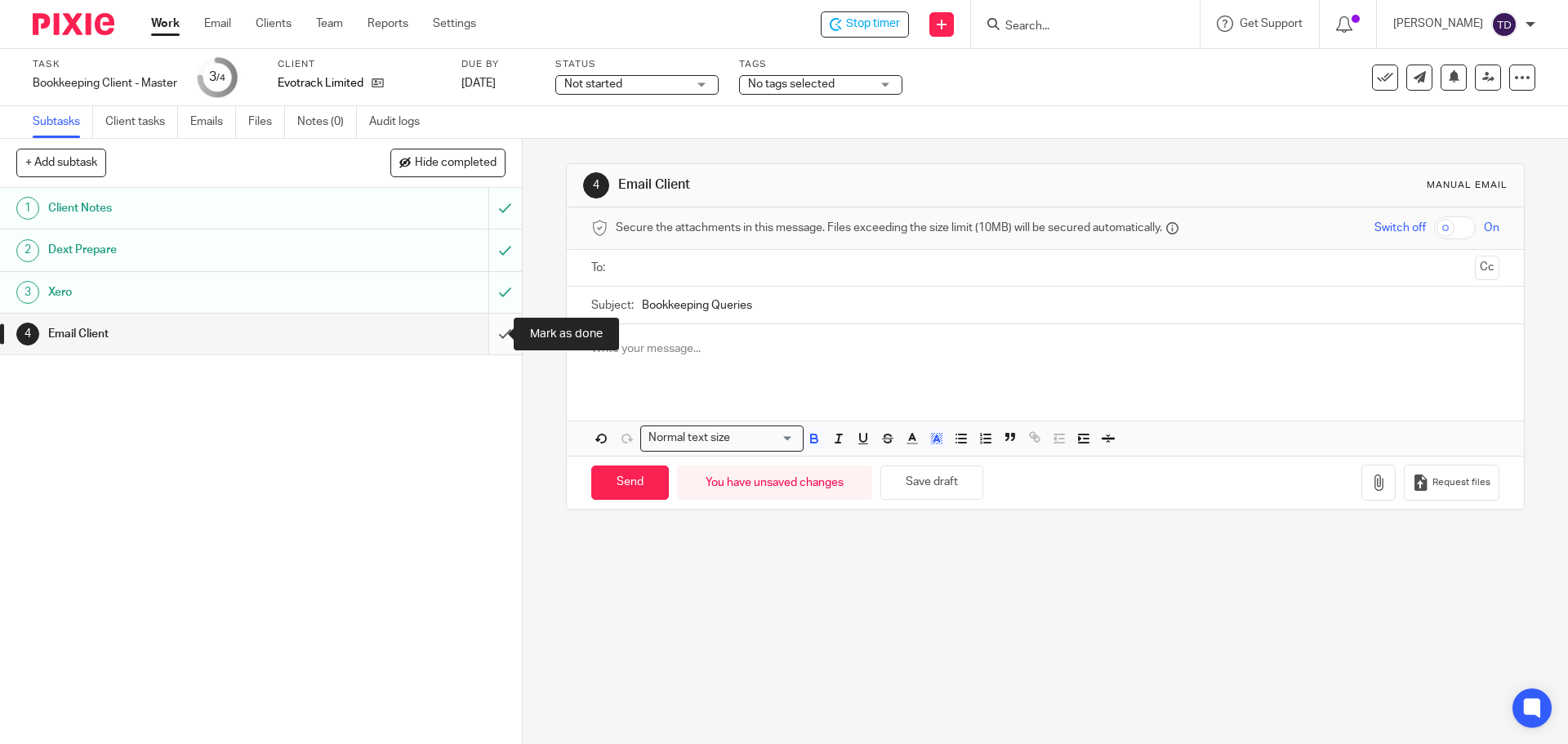
click at [486, 331] on input "submit" at bounding box center [261, 334] width 522 height 41
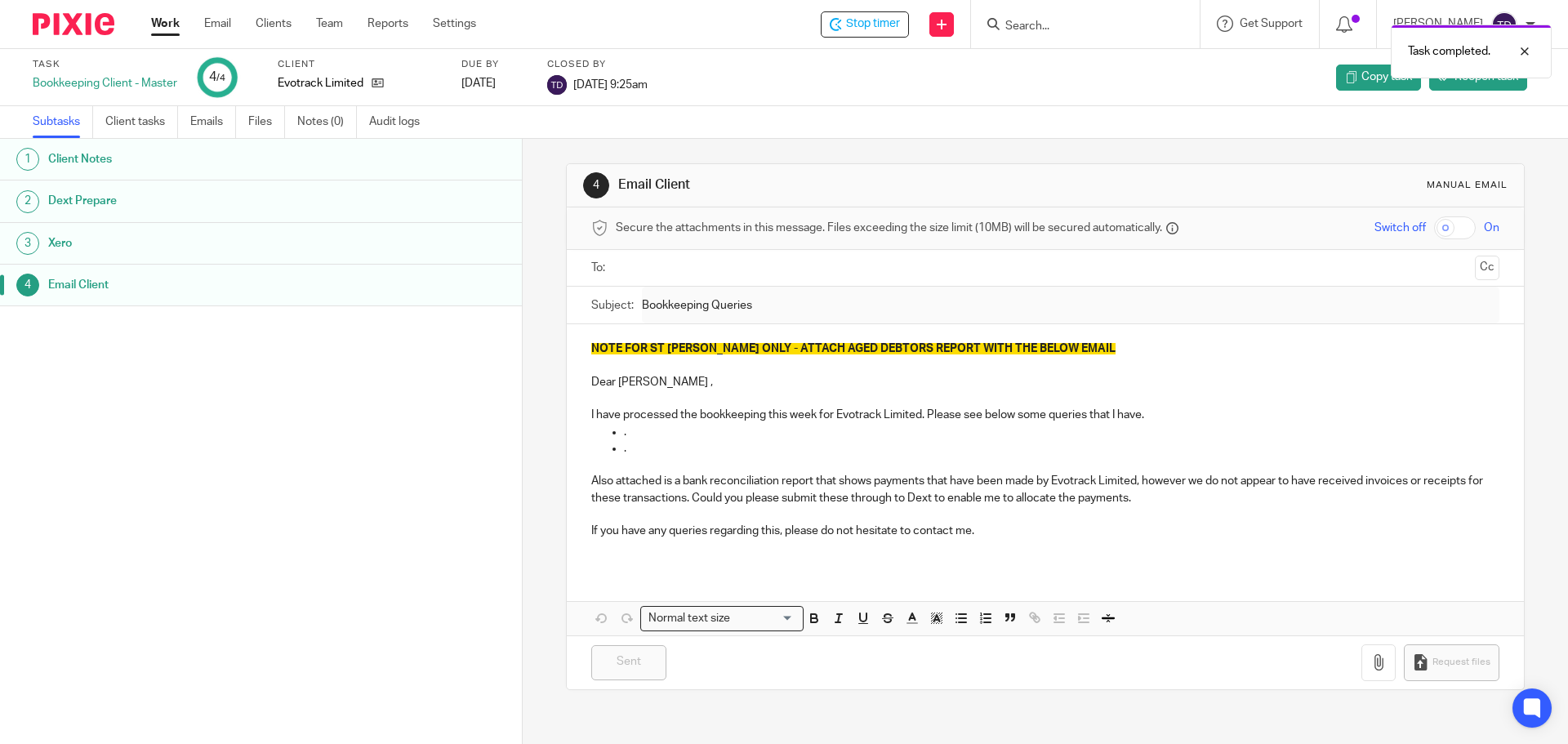
click at [901, 20] on div "Task completed." at bounding box center [1168, 47] width 767 height 62
click at [900, 22] on span "Stop timer" at bounding box center [872, 24] width 54 height 17
click at [98, 26] on img at bounding box center [73, 24] width 82 height 22
